Goal: Book appointment/travel/reservation

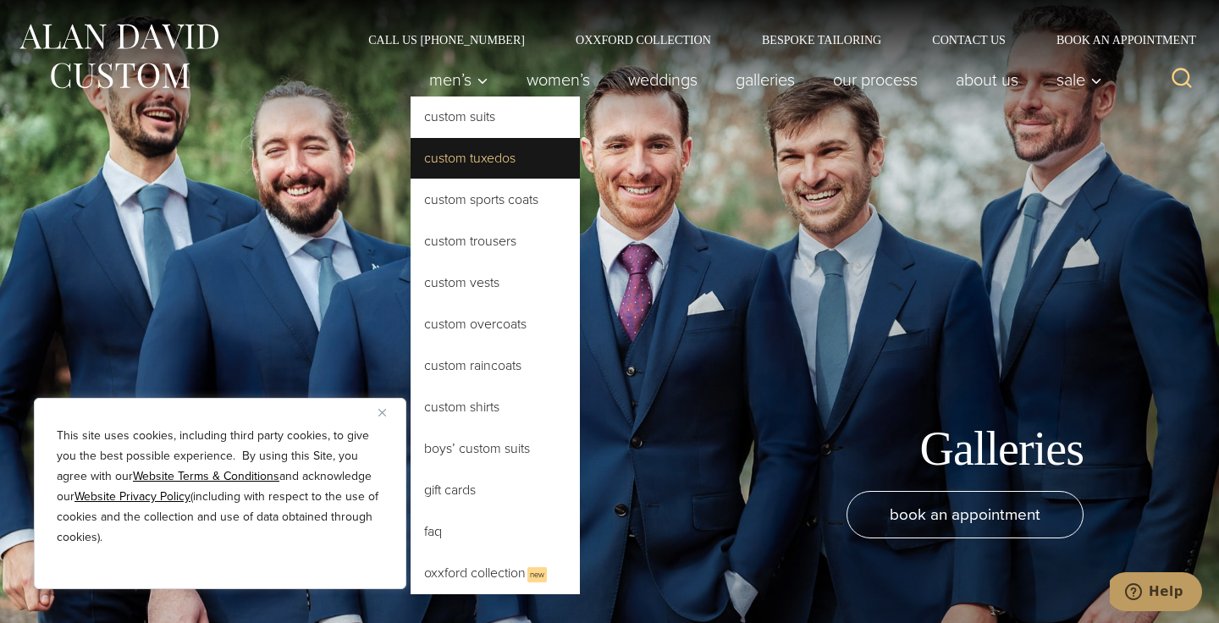
click at [483, 168] on link "Custom Tuxedos" at bounding box center [495, 158] width 169 height 41
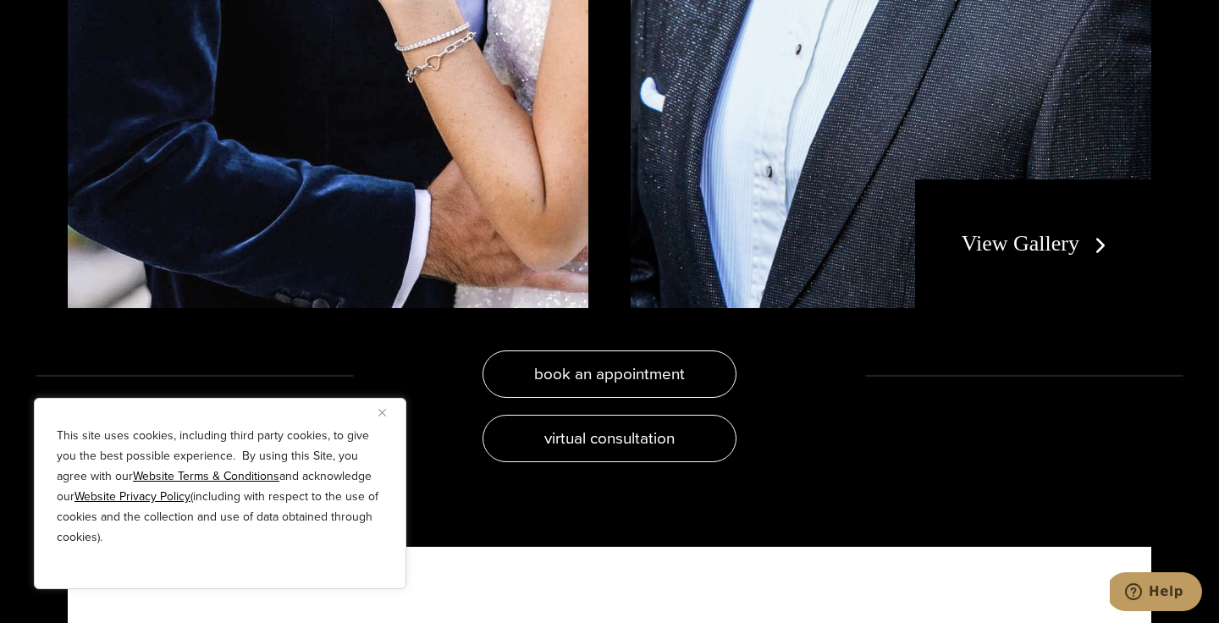
scroll to position [3449, 0]
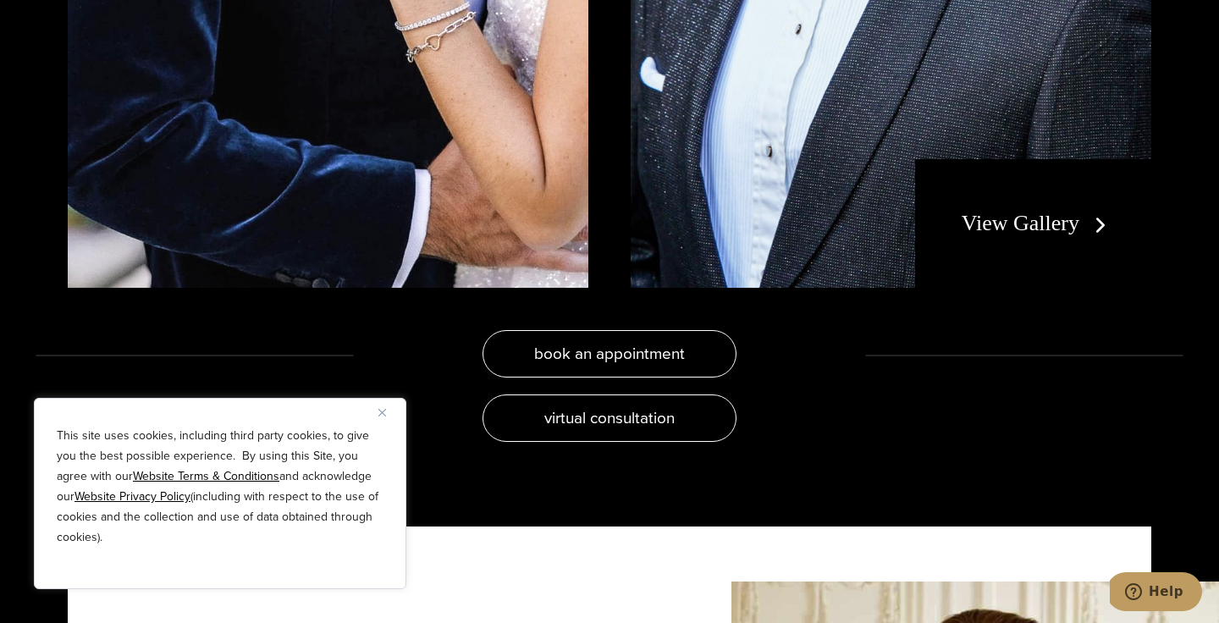
click at [1005, 232] on link "View Gallery" at bounding box center [1038, 223] width 152 height 25
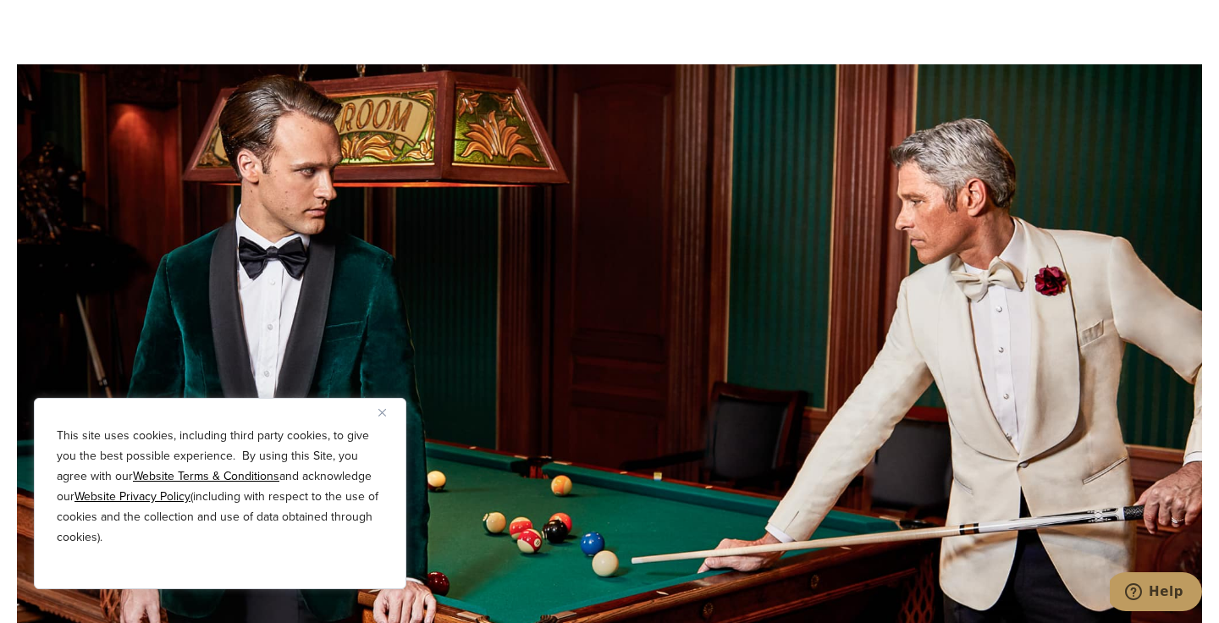
scroll to position [6048, 0]
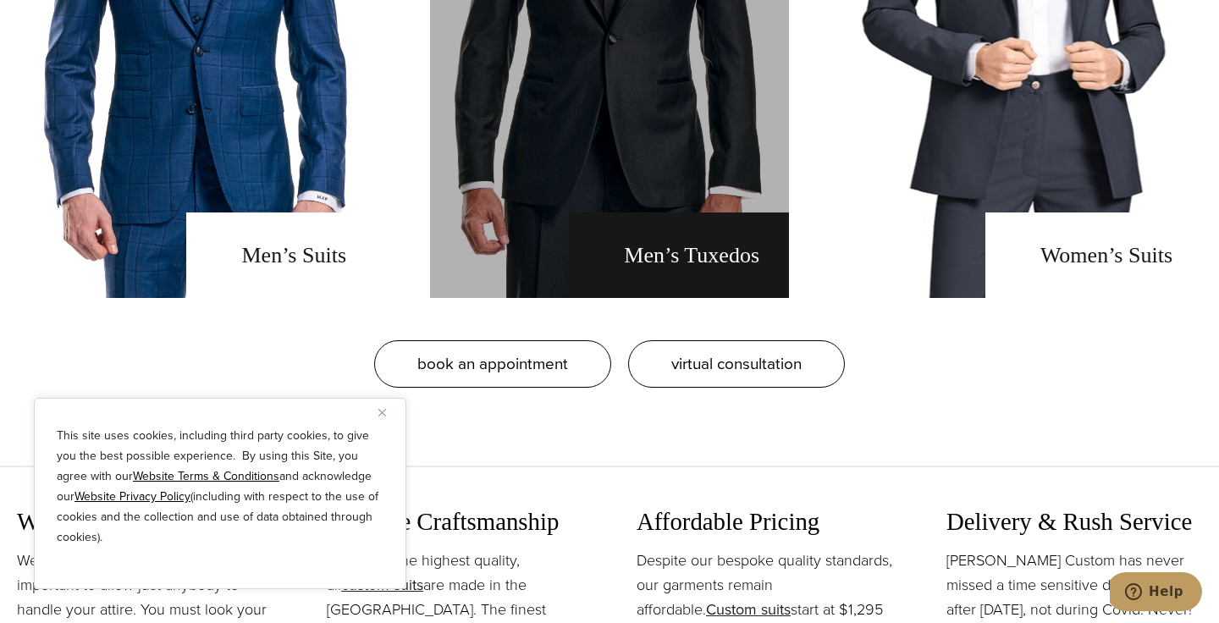
scroll to position [1541, 0]
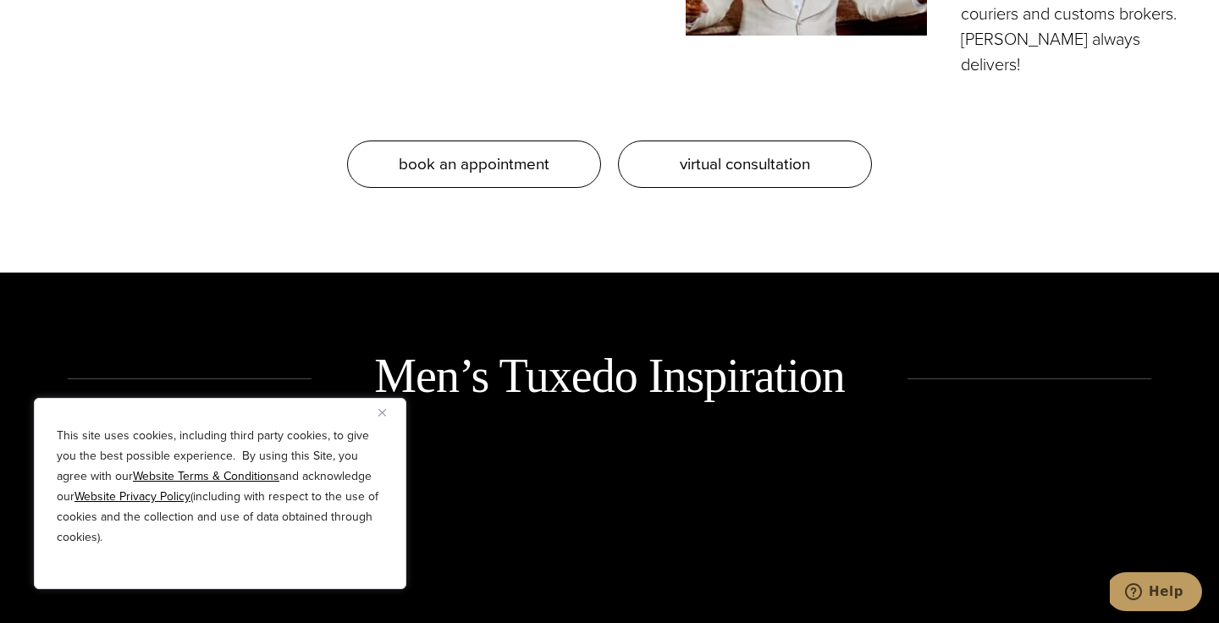
scroll to position [1949, 0]
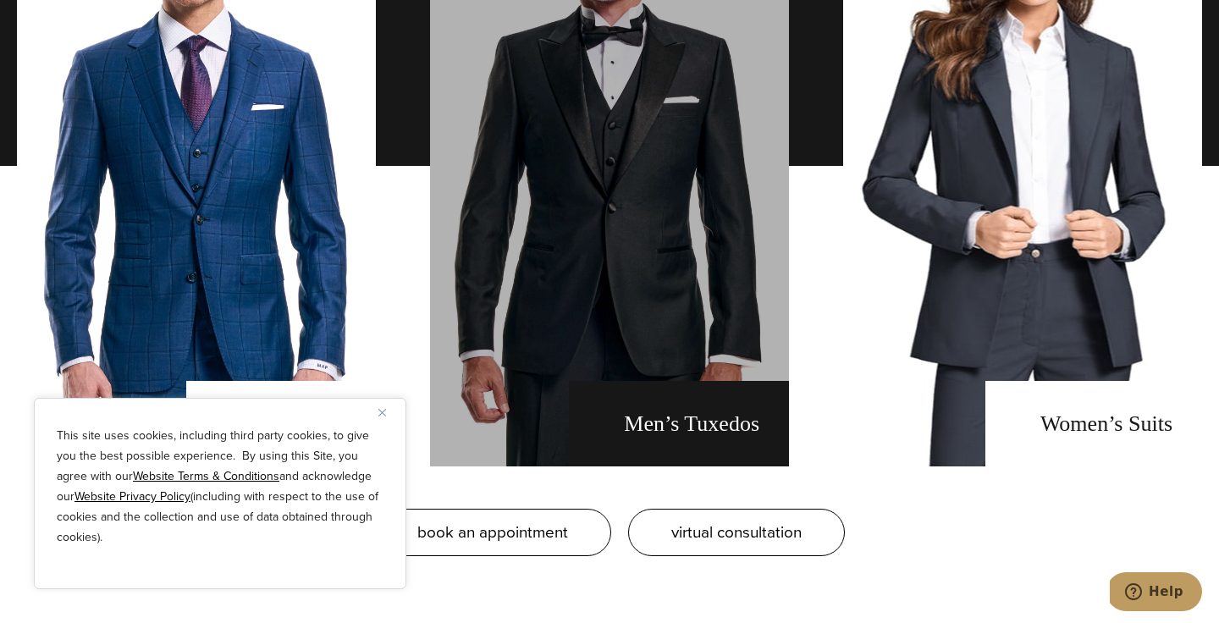
click at [686, 366] on link "men's tuxedos" at bounding box center [609, 165] width 359 height 601
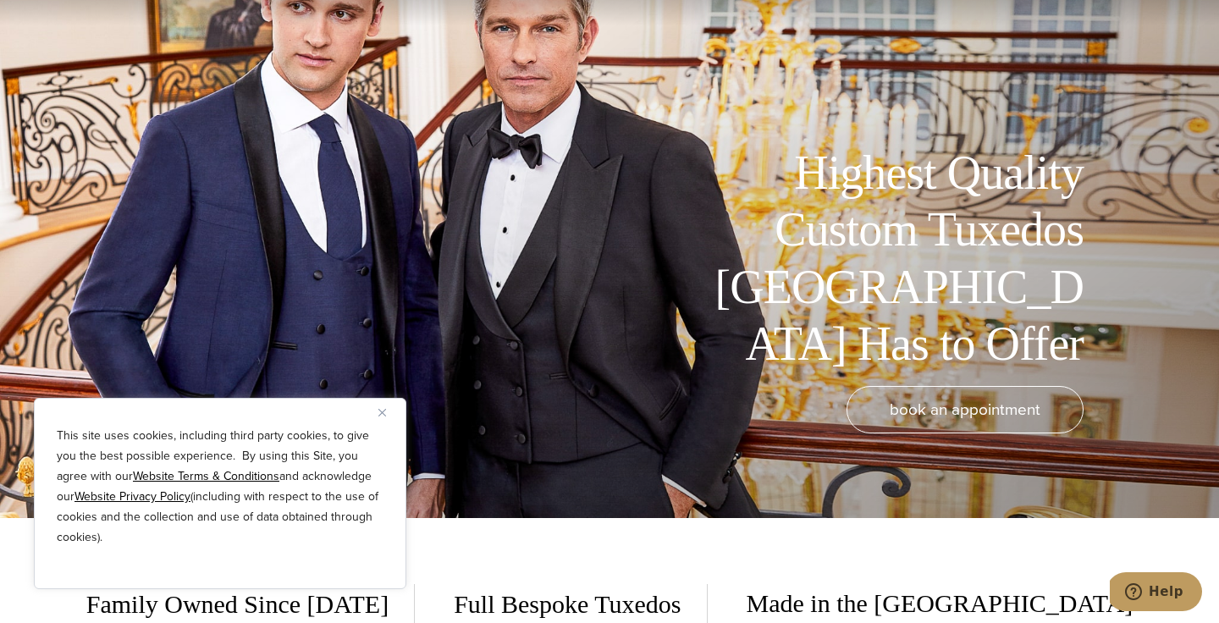
scroll to position [133, 0]
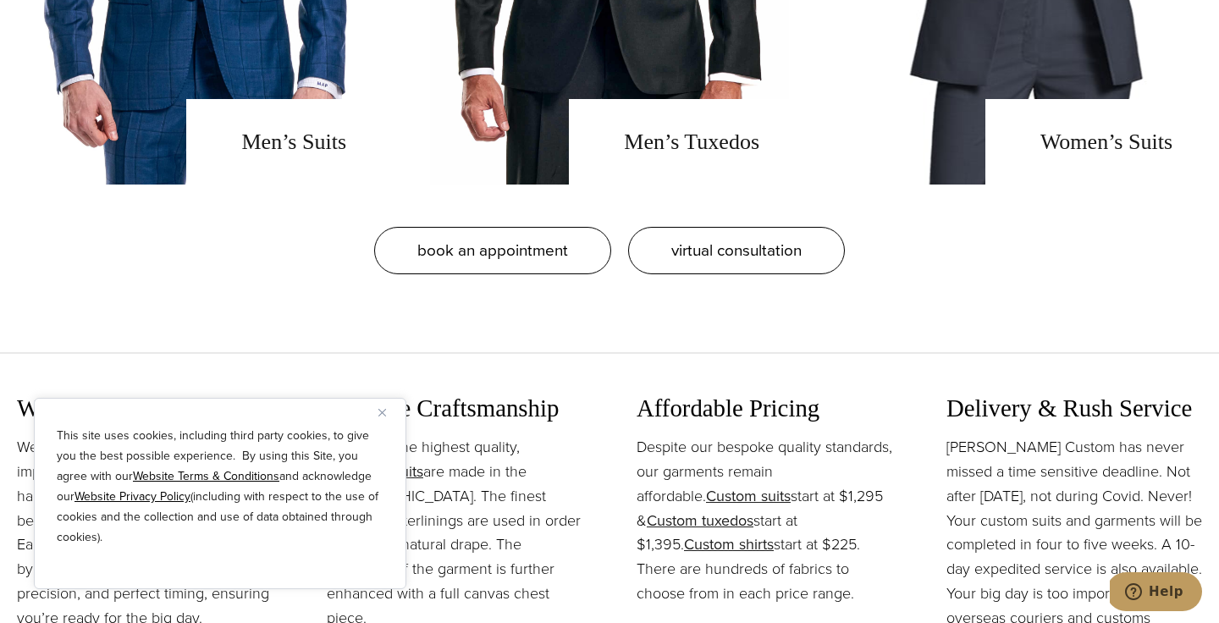
scroll to position [1661, 0]
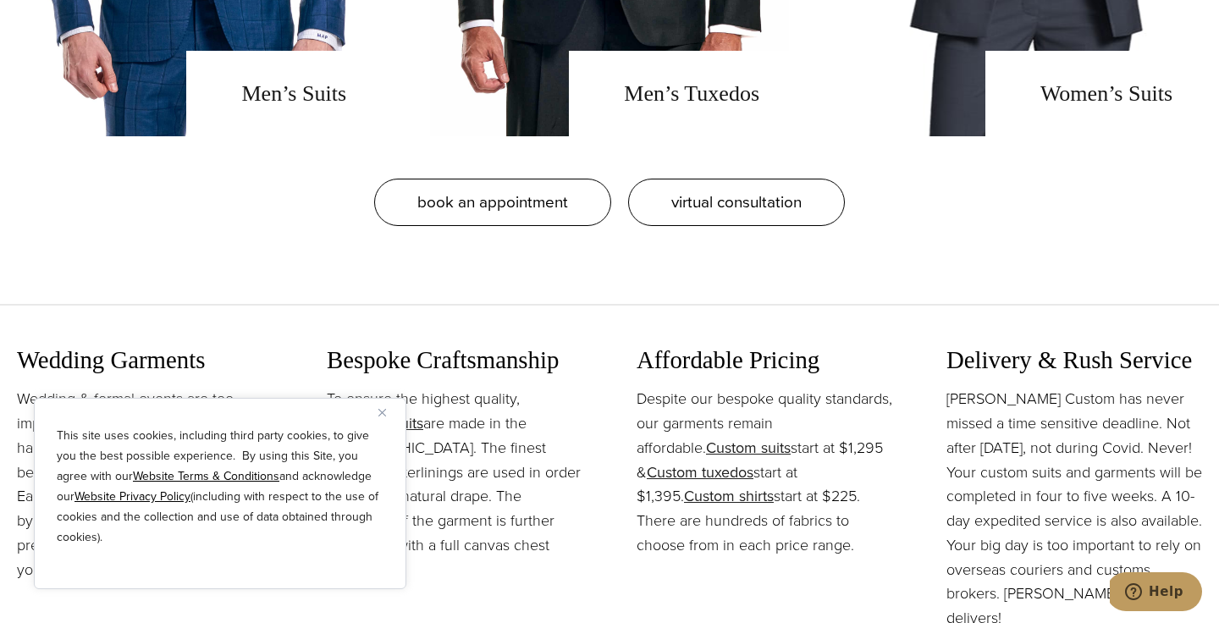
click at [384, 410] on img "Close" at bounding box center [382, 413] width 8 height 8
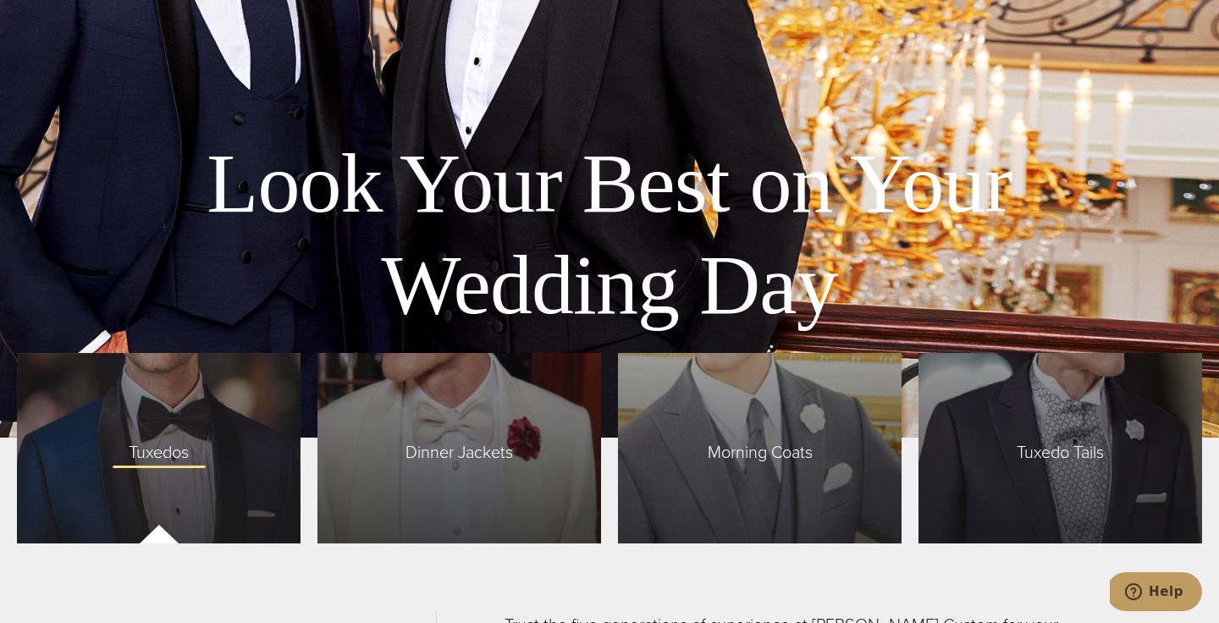
scroll to position [3870, 0]
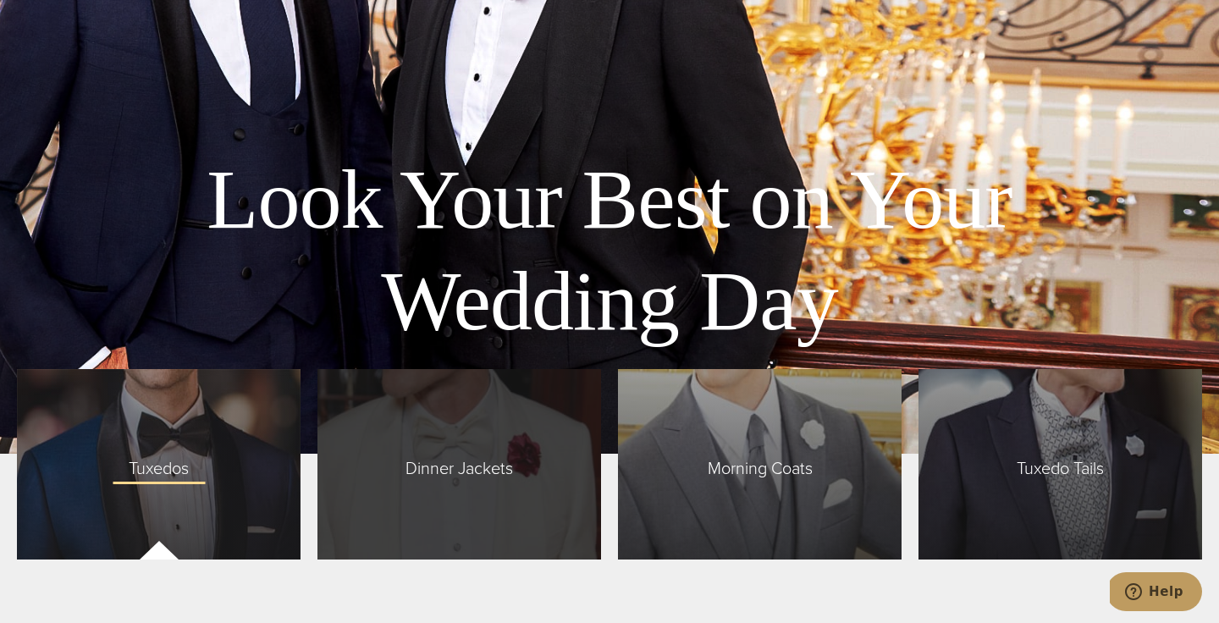
click at [433, 471] on span "Dinner Jackets" at bounding box center [459, 464] width 141 height 36
click at [466, 454] on span "Dinner Jackets" at bounding box center [459, 464] width 141 height 36
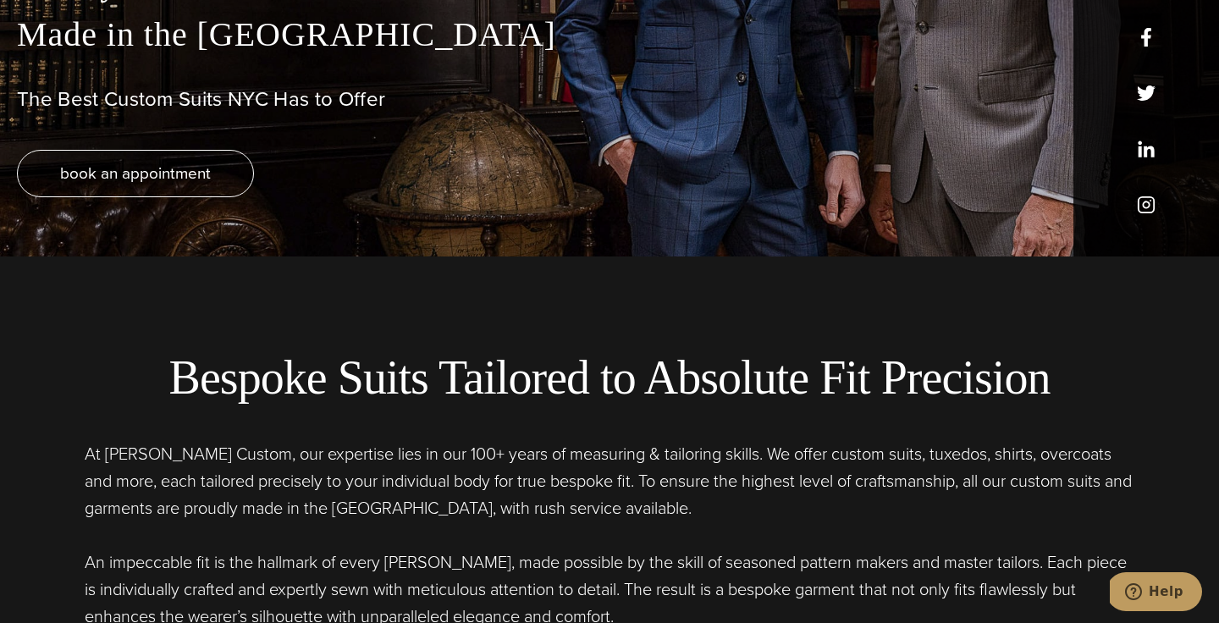
scroll to position [364, 0]
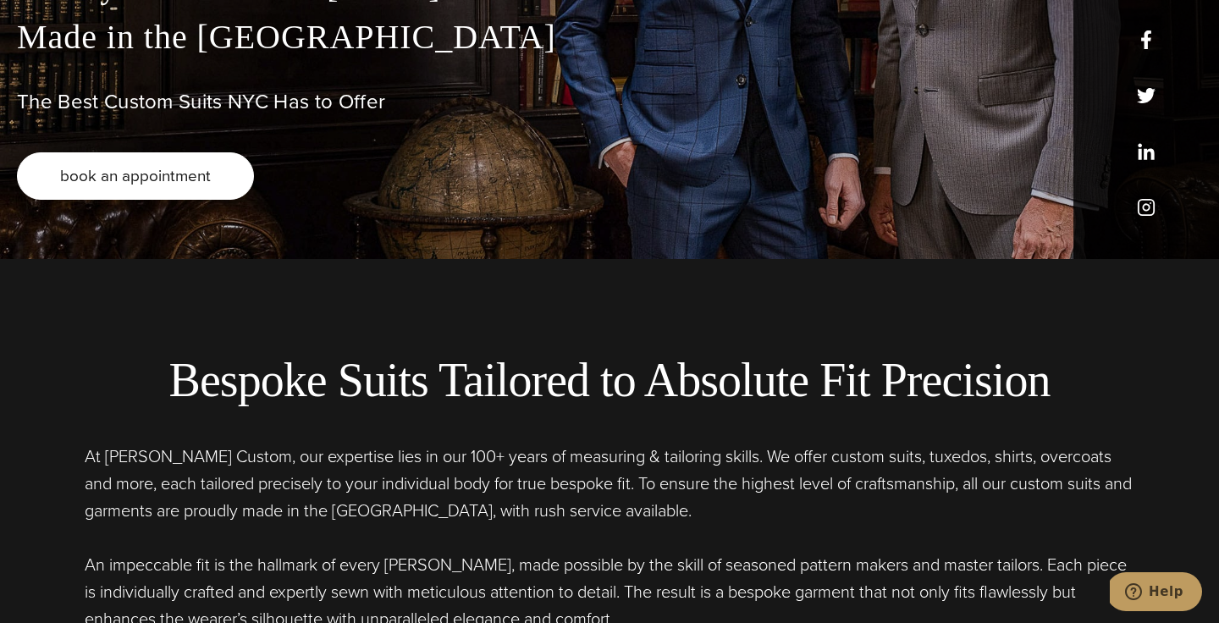
click at [197, 162] on link "book an appointment" at bounding box center [135, 175] width 237 height 47
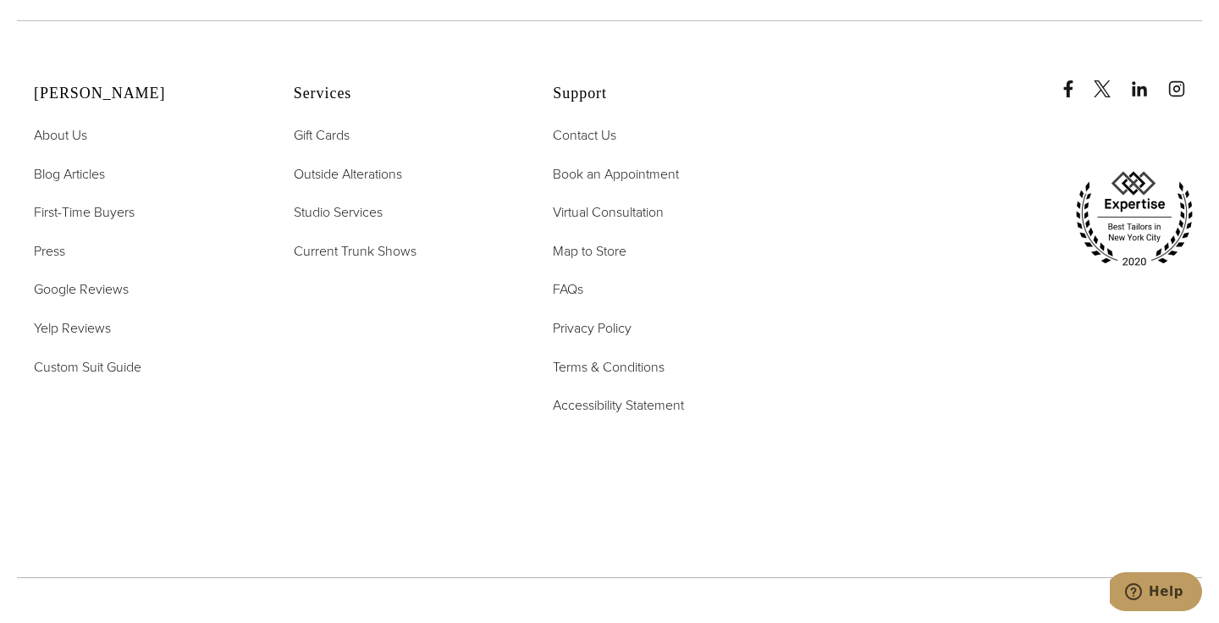
scroll to position [3862, 0]
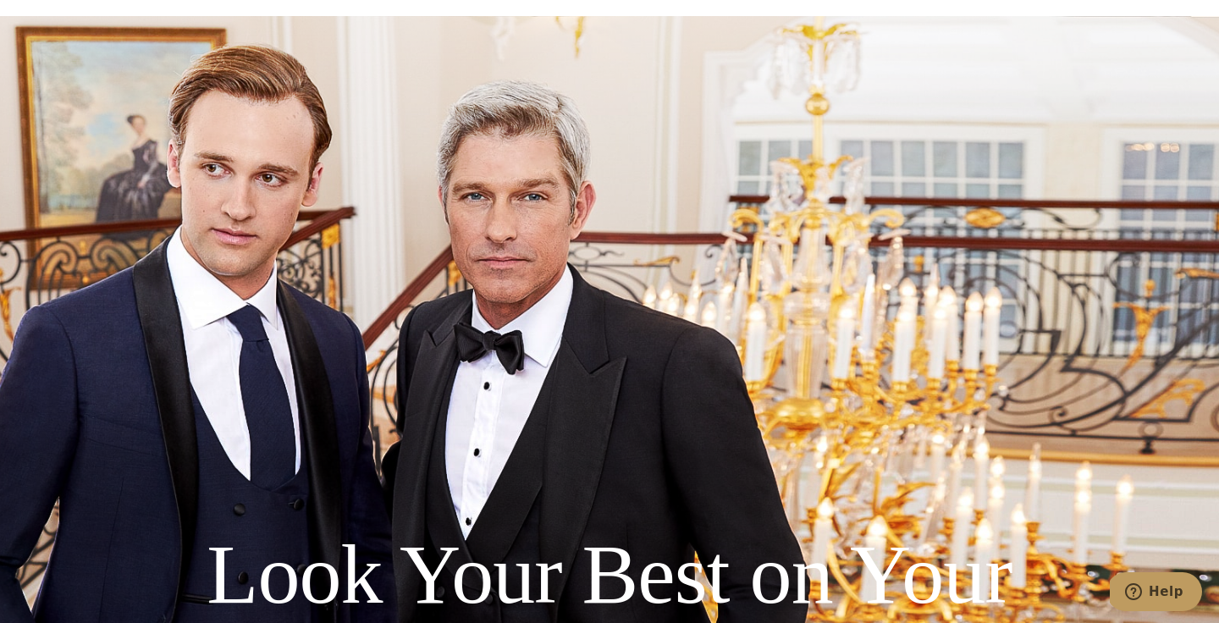
scroll to position [3507, 0]
